Goal: Submit feedback/report problem

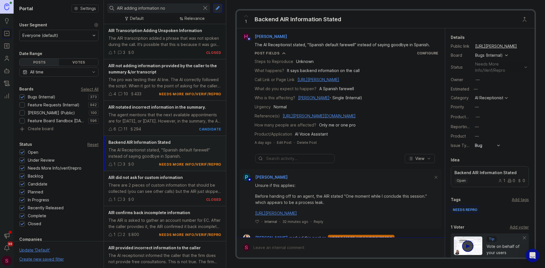
type input "AIR adding information no"
click at [154, 30] on span "AIR Transcription Adding Unspoken Information" at bounding box center [155, 30] width 94 height 5
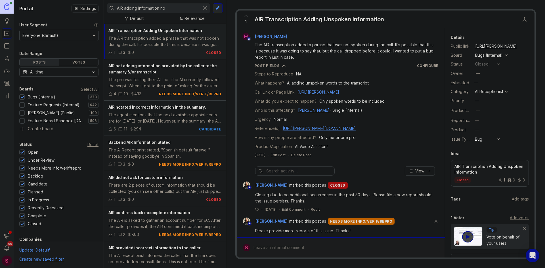
click at [156, 107] on span "AIR notated incorrect information in the summary." at bounding box center [157, 107] width 98 height 5
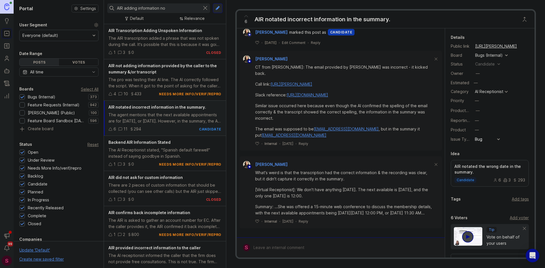
scroll to position [1175, 0]
click at [269, 248] on div at bounding box center [345, 247] width 190 height 11
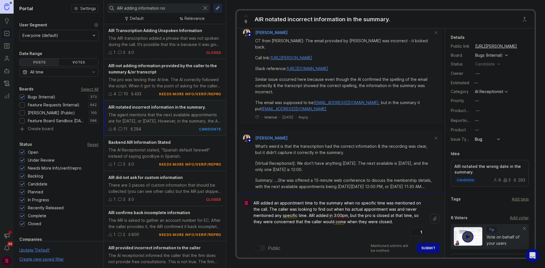
paste textarea "[URL][PERSON_NAME]"
type textarea "AIR added an appointment time to the summary when no specific time was mentione…"
click at [429, 251] on button "Submit" at bounding box center [428, 248] width 23 height 10
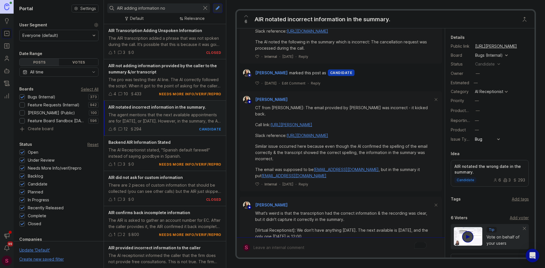
scroll to position [1242, 0]
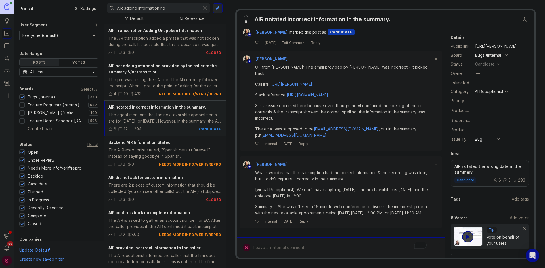
click at [245, 19] on span "6" at bounding box center [246, 21] width 3 height 6
